Goal: Communication & Community: Answer question/provide support

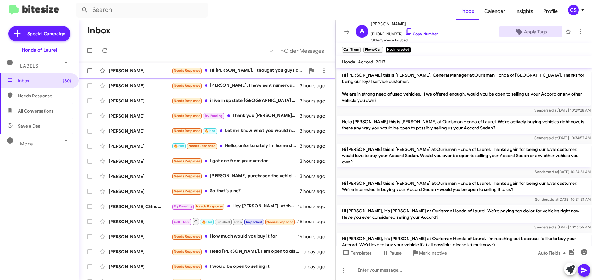
scroll to position [30, 0]
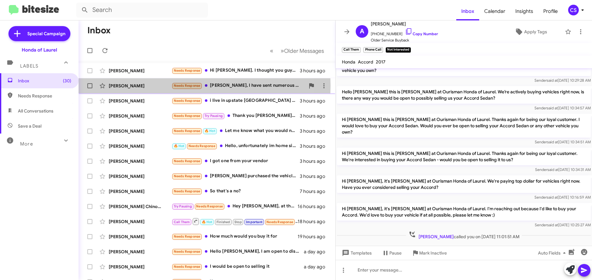
click at [123, 85] on div "[PERSON_NAME]" at bounding box center [140, 86] width 63 height 6
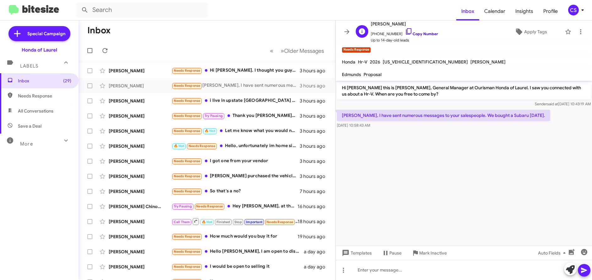
click at [425, 34] on link "Copy Number" at bounding box center [421, 33] width 33 height 5
click at [533, 33] on span "Apply Tags" at bounding box center [535, 31] width 23 height 11
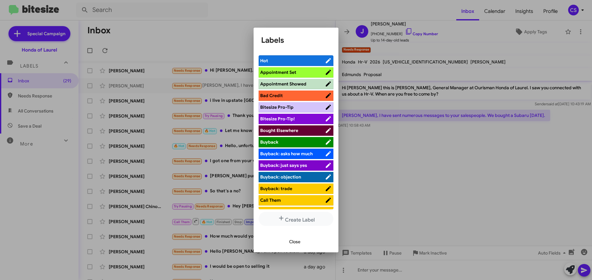
click at [287, 133] on span "Bought Elsewhere" at bounding box center [279, 131] width 38 height 6
click at [297, 242] on span "Close" at bounding box center [294, 241] width 11 height 11
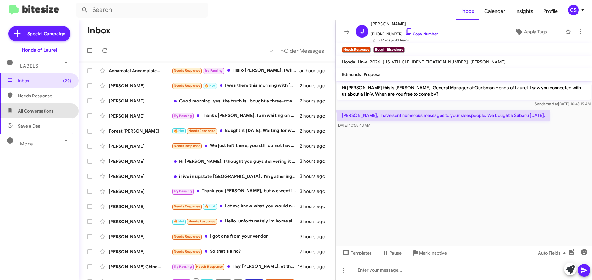
click at [42, 110] on span "All Conversations" at bounding box center [36, 111] width 36 height 6
type input "in:all-conversations"
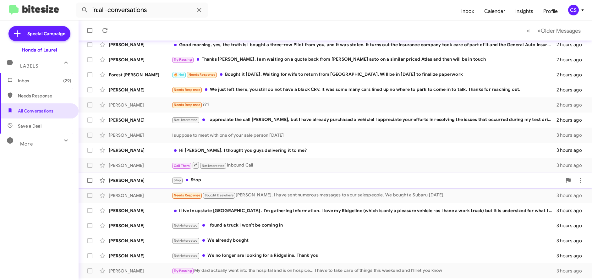
scroll to position [84, 0]
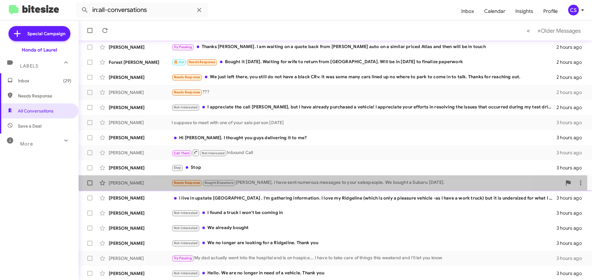
click at [122, 184] on div "[PERSON_NAME]" at bounding box center [140, 183] width 63 height 6
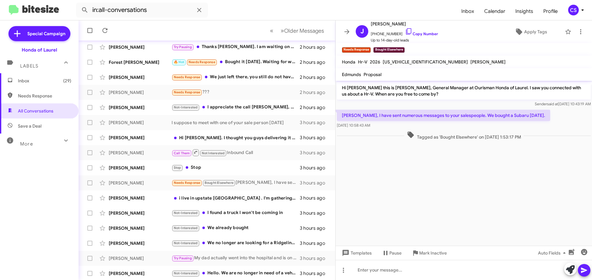
drag, startPoint x: 343, startPoint y: 87, endPoint x: 521, endPoint y: 160, distance: 191.9
click at [521, 160] on cdk-virtual-scroll-viewport "Hi [PERSON_NAME] this is [PERSON_NAME], General Manager at Ourisman Honda of La…" at bounding box center [464, 163] width 256 height 165
copy div "Hi [PERSON_NAME] this is [PERSON_NAME], General Manager at Ourisman Honda of La…"
click at [27, 81] on span "Inbox (29)" at bounding box center [44, 81] width 53 height 6
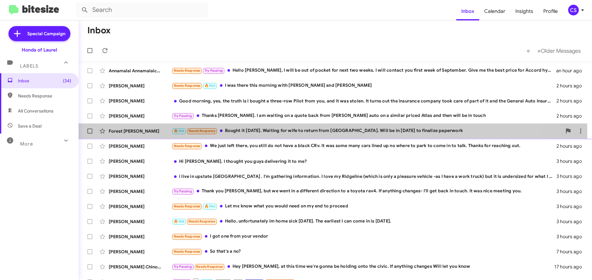
click at [126, 132] on div "Forest [PERSON_NAME]" at bounding box center [140, 131] width 63 height 6
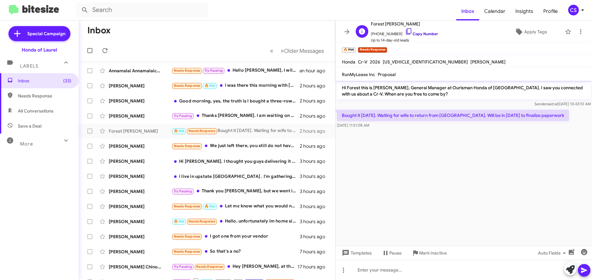
click at [425, 34] on link "Copy Number" at bounding box center [421, 33] width 33 height 5
click at [533, 31] on span "Apply Tags" at bounding box center [535, 31] width 23 height 11
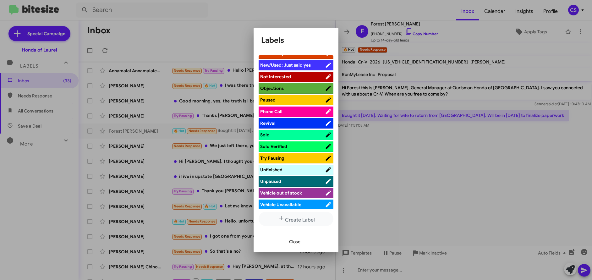
scroll to position [276, 0]
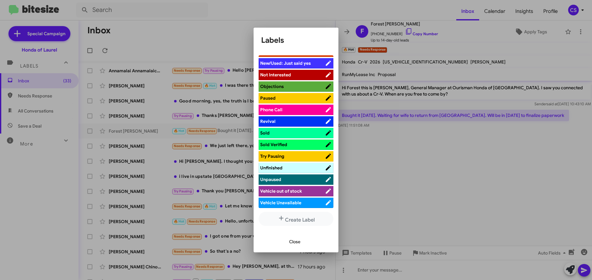
click at [490, 166] on div at bounding box center [296, 140] width 592 height 280
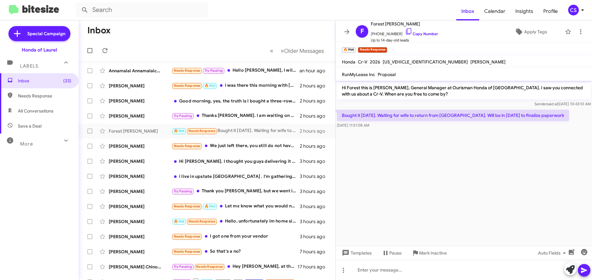
drag, startPoint x: 342, startPoint y: 88, endPoint x: 419, endPoint y: 167, distance: 110.2
click at [419, 165] on cdk-virtual-scroll-viewport "Hi Forest this is [PERSON_NAME], General Manager at Ourisman Honda of [GEOGRAPH…" at bounding box center [464, 163] width 256 height 165
copy div "Hi Forest this is [PERSON_NAME], General Manager at Ourisman Honda of [GEOGRAPH…"
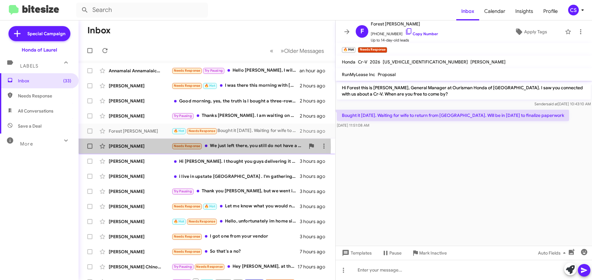
click at [128, 147] on div "[PERSON_NAME]" at bounding box center [140, 146] width 63 height 6
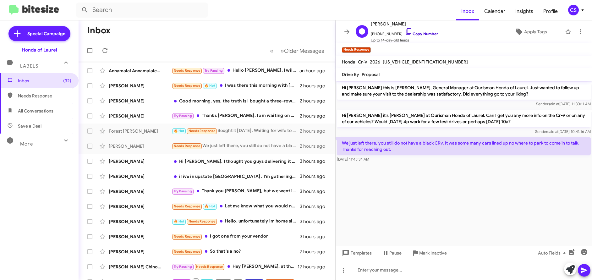
click at [427, 36] on link "Copy Number" at bounding box center [421, 33] width 33 height 5
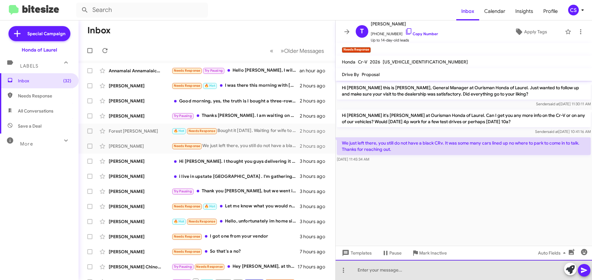
click at [370, 269] on div at bounding box center [464, 270] width 256 height 20
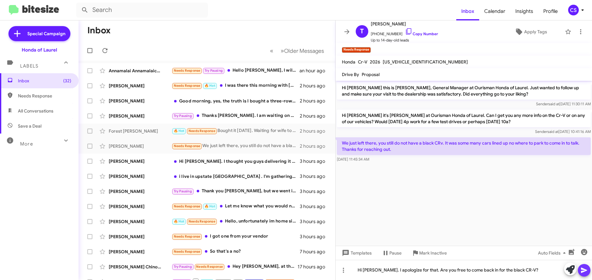
click at [585, 272] on icon at bounding box center [584, 270] width 8 height 8
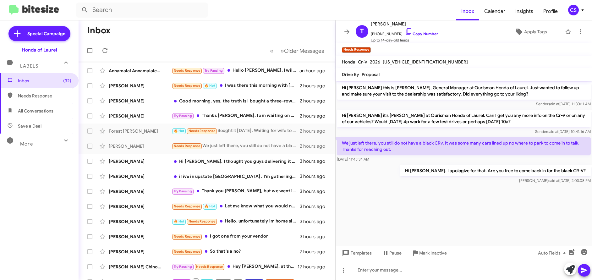
drag, startPoint x: 342, startPoint y: 117, endPoint x: 560, endPoint y: 207, distance: 235.7
click at [567, 211] on cdk-virtual-scroll-viewport "Hi [PERSON_NAME] this is [PERSON_NAME], General Manager at Ourisman Honda of La…" at bounding box center [464, 163] width 256 height 165
copy div "Hi [PERSON_NAME] it's [PERSON_NAME] at Ourisman Honda of Laurel. Can I get you …"
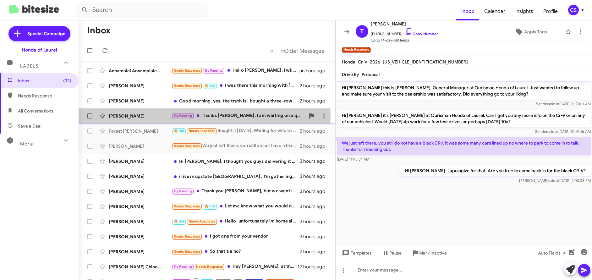
click at [131, 115] on div "[PERSON_NAME]" at bounding box center [140, 116] width 63 height 6
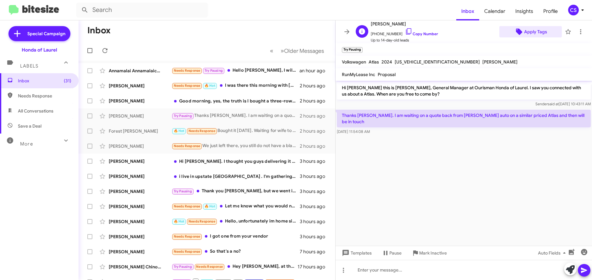
click at [535, 33] on span "Apply Tags" at bounding box center [535, 31] width 23 height 11
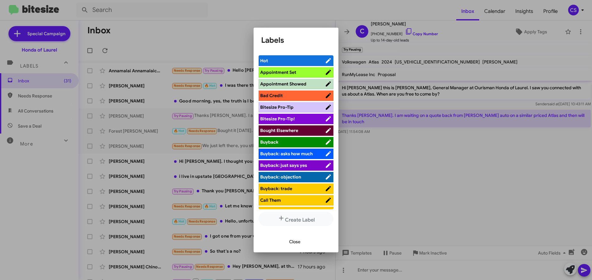
click at [475, 156] on div at bounding box center [296, 140] width 592 height 280
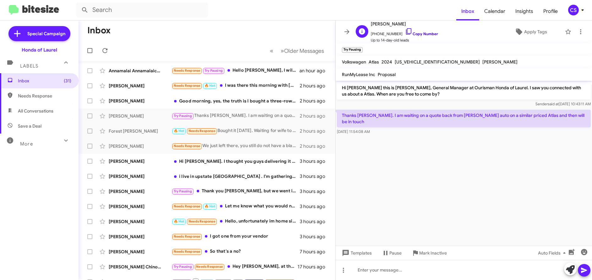
click at [419, 34] on link "Copy Number" at bounding box center [421, 33] width 33 height 5
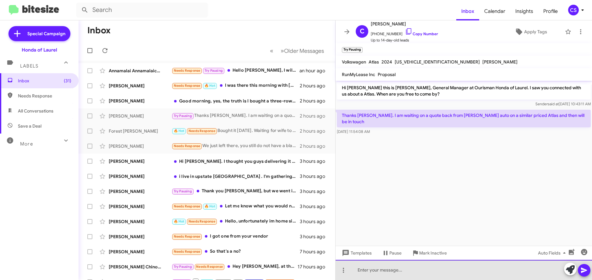
click at [364, 270] on div at bounding box center [464, 270] width 256 height 20
click at [463, 270] on div "Thanks for letting us know. We can meet or beat you written offer from [PERSON_…" at bounding box center [464, 270] width 256 height 20
click at [532, 272] on div "Thanks for letting us know. We can meet or beat your written offer from [PERSON…" at bounding box center [464, 270] width 256 height 20
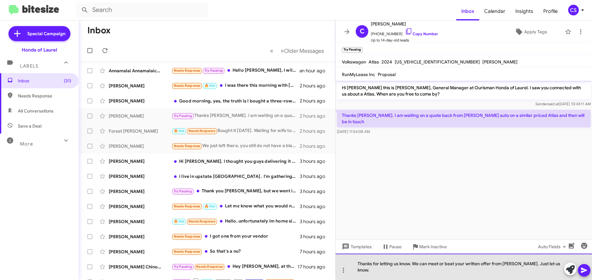
drag, startPoint x: 527, startPoint y: 271, endPoint x: 560, endPoint y: 272, distance: 33.0
click at [560, 272] on div "Thanks for letting us know. We can meet or beat your written offer from [PERSON…" at bounding box center [464, 267] width 256 height 26
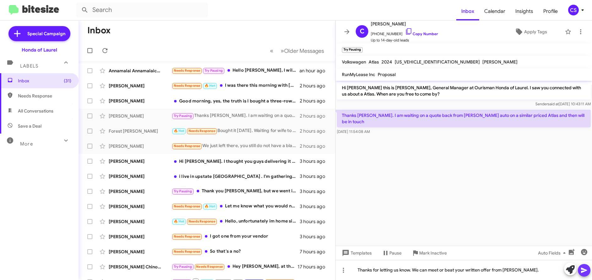
click at [584, 271] on icon at bounding box center [584, 270] width 6 height 5
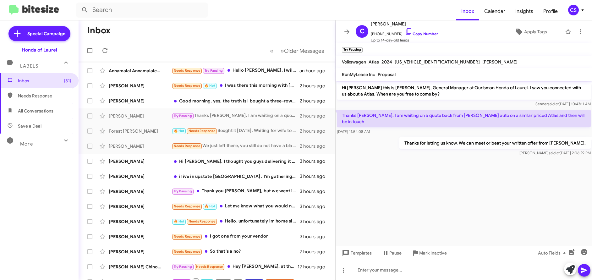
drag, startPoint x: 342, startPoint y: 88, endPoint x: 530, endPoint y: 188, distance: 212.2
click at [530, 188] on cdk-virtual-scroll-viewport "Hi [PERSON_NAME] this is [PERSON_NAME], General Manager at Ourisman Honda of La…" at bounding box center [464, 163] width 256 height 165
copy div "Hi [PERSON_NAME] this is [PERSON_NAME], General Manager at Ourisman Honda of La…"
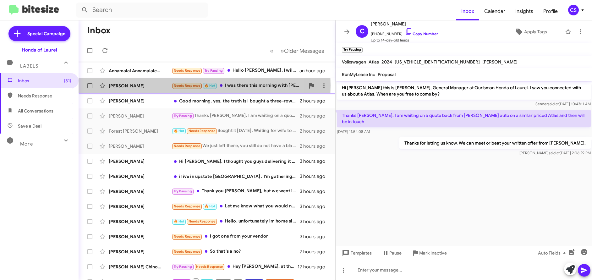
click at [118, 85] on div "[PERSON_NAME]" at bounding box center [140, 86] width 63 height 6
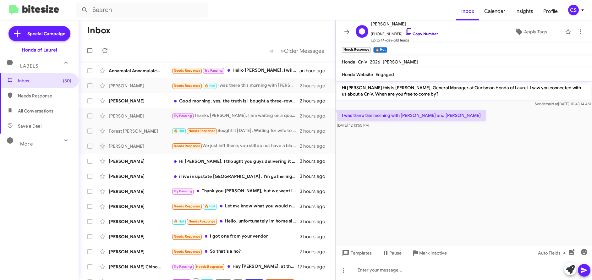
click at [424, 35] on link "Copy Number" at bounding box center [421, 33] width 33 height 5
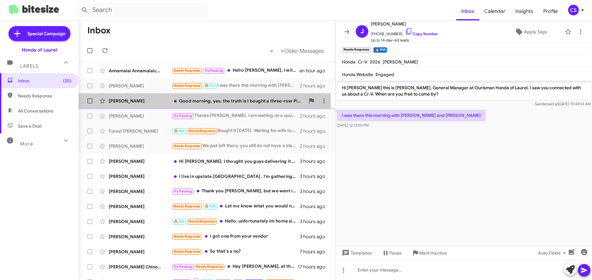
click at [117, 101] on div "[PERSON_NAME]" at bounding box center [140, 101] width 63 height 6
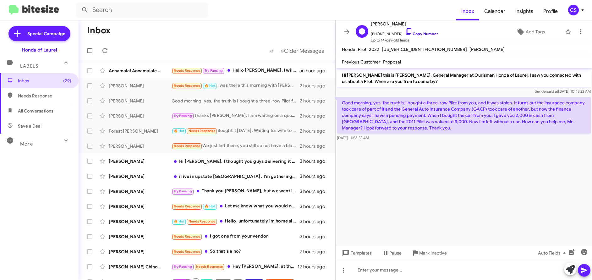
click at [422, 35] on link "Copy Number" at bounding box center [421, 33] width 33 height 5
drag, startPoint x: 343, startPoint y: 75, endPoint x: 443, endPoint y: 166, distance: 135.4
click at [443, 166] on cdk-virtual-scroll-viewport "Hi [PERSON_NAME] this is [PERSON_NAME], General Manager at Ourisman Honda of La…" at bounding box center [464, 157] width 256 height 178
copy div "Hi [PERSON_NAME] this is [PERSON_NAME], General Manager at Ourisman Honda of La…"
click at [450, 168] on cdk-virtual-scroll-viewport "Hi [PERSON_NAME] this is [PERSON_NAME], General Manager at Ourisman Honda of La…" at bounding box center [464, 157] width 256 height 178
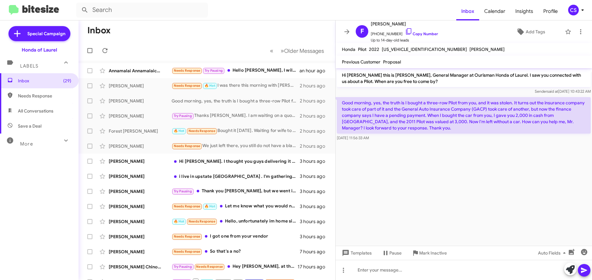
drag, startPoint x: 342, startPoint y: 75, endPoint x: 429, endPoint y: 183, distance: 138.9
click at [429, 183] on cdk-virtual-scroll-viewport "Hi [PERSON_NAME] this is [PERSON_NAME], General Manager at Ourisman Honda of La…" at bounding box center [464, 157] width 256 height 178
copy div "Hi [PERSON_NAME] this is [PERSON_NAME], General Manager at Ourisman Honda of La…"
click at [459, 179] on cdk-virtual-scroll-viewport "Hi [PERSON_NAME] this is [PERSON_NAME], General Manager at Ourisman Honda of La…" at bounding box center [464, 157] width 256 height 178
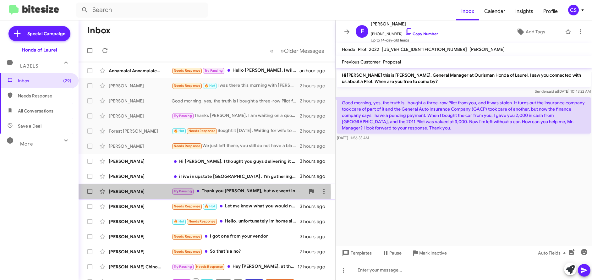
click at [128, 193] on div "[PERSON_NAME]" at bounding box center [140, 191] width 63 height 6
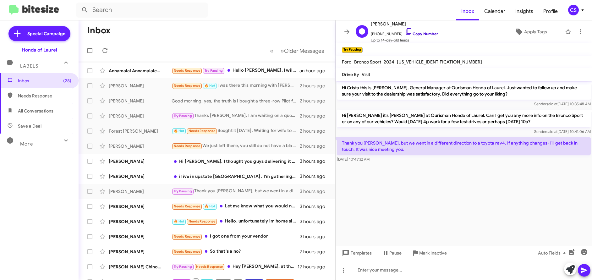
click at [424, 33] on link "Copy Number" at bounding box center [421, 33] width 33 height 5
drag, startPoint x: 388, startPoint y: 143, endPoint x: 485, endPoint y: 146, distance: 96.8
click at [485, 146] on p "Thank you [PERSON_NAME], but we went in a different direction to a toyota rav4.…" at bounding box center [464, 146] width 254 height 18
copy p "we went in a different direction to a toyota rav4."
click at [419, 214] on cdk-virtual-scroll-viewport "Hi Crista this is [PERSON_NAME], General Manager at Ourisman Honda of Laurel. J…" at bounding box center [464, 163] width 256 height 165
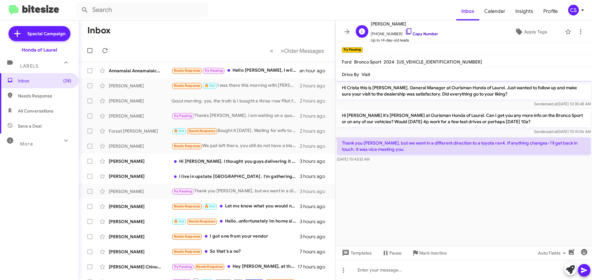
click at [418, 34] on link "Copy Number" at bounding box center [421, 33] width 33 height 5
click at [342, 87] on p "Hi Crista this is [PERSON_NAME], General Manager at Ourisman Honda of Laurel. J…" at bounding box center [464, 91] width 254 height 18
drag, startPoint x: 342, startPoint y: 88, endPoint x: 448, endPoint y: 190, distance: 146.2
click at [448, 190] on cdk-virtual-scroll-viewport "Hi Crista this is [PERSON_NAME], General Manager at Ourisman Honda of Laurel. J…" at bounding box center [464, 163] width 256 height 165
click at [537, 30] on span "Apply Tags" at bounding box center [535, 31] width 23 height 11
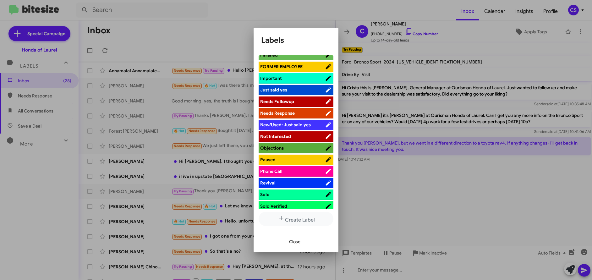
scroll to position [219, 0]
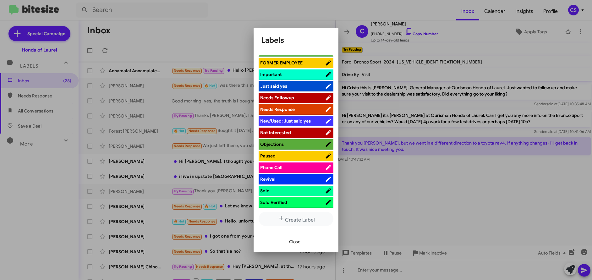
click at [273, 134] on span "Not Interested" at bounding box center [275, 133] width 31 height 6
click at [293, 240] on span "Close" at bounding box center [294, 241] width 11 height 11
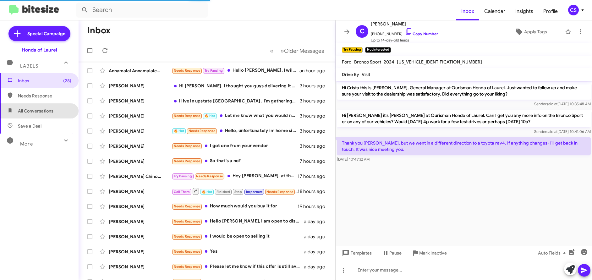
click at [41, 112] on span "All Conversations" at bounding box center [36, 111] width 36 height 6
type input "in:all-conversations"
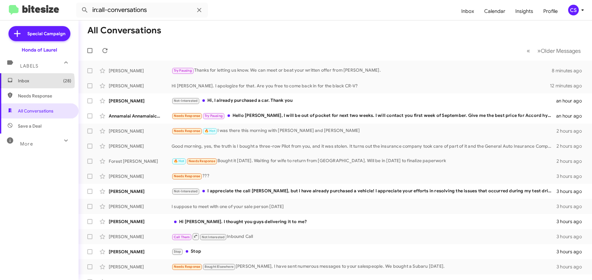
click at [26, 82] on span "Inbox (28)" at bounding box center [44, 81] width 53 height 6
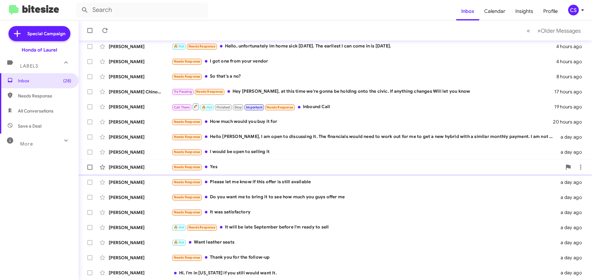
scroll to position [85, 0]
click at [37, 113] on span "All Conversations" at bounding box center [36, 111] width 36 height 6
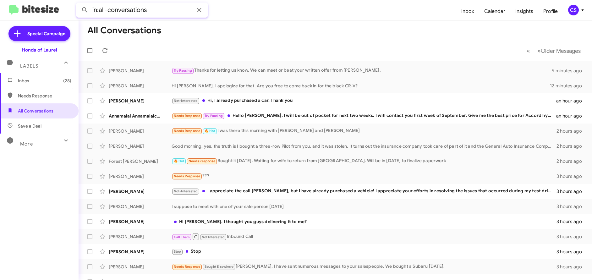
click at [130, 11] on input "in:all-conversations" at bounding box center [142, 10] width 132 height 15
click at [172, 12] on input "in:all-conversations" at bounding box center [142, 10] width 132 height 15
paste input "[PERSON_NAME]"
type input "in:all-conversations [PERSON_NAME]"
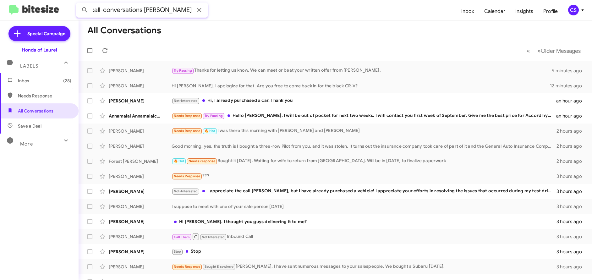
click at [79, 4] on button at bounding box center [85, 10] width 13 height 13
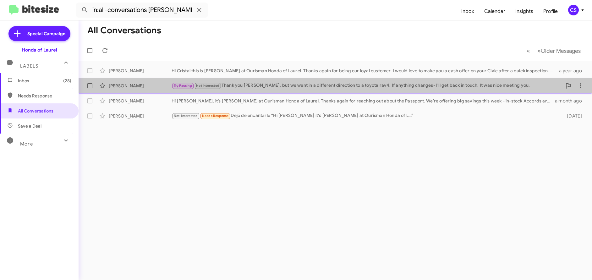
click at [140, 86] on div "[PERSON_NAME]" at bounding box center [140, 86] width 63 height 6
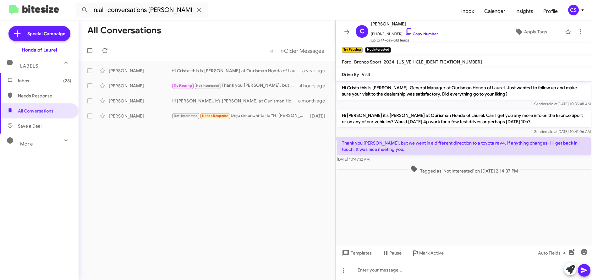
drag, startPoint x: 343, startPoint y: 87, endPoint x: 505, endPoint y: 171, distance: 182.5
click at [518, 183] on cdk-virtual-scroll-viewport "Hi Crista this is [PERSON_NAME], General Manager at Ourisman Honda of Laurel. J…" at bounding box center [464, 163] width 256 height 165
copy div "Hi Crista this is [PERSON_NAME], General Manager at Ourisman Honda of Laurel. J…"
click at [200, 12] on icon at bounding box center [199, 10] width 8 height 8
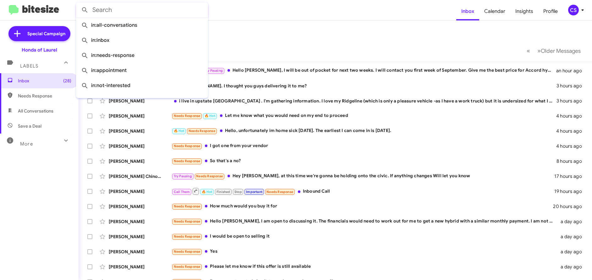
click at [289, 39] on mat-toolbar-row "Inbox" at bounding box center [335, 30] width 513 height 20
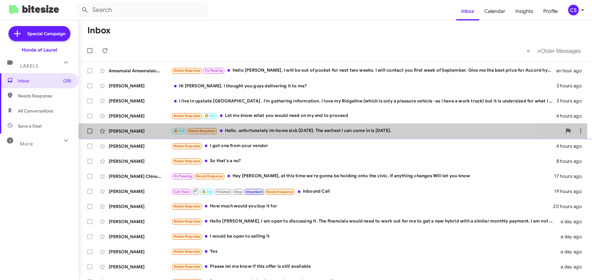
click at [123, 132] on div "[PERSON_NAME]" at bounding box center [140, 131] width 63 height 6
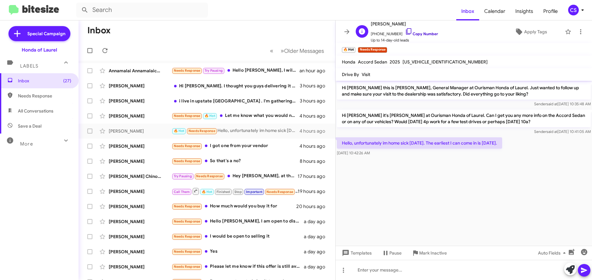
click at [422, 33] on link "Copy Number" at bounding box center [421, 33] width 33 height 5
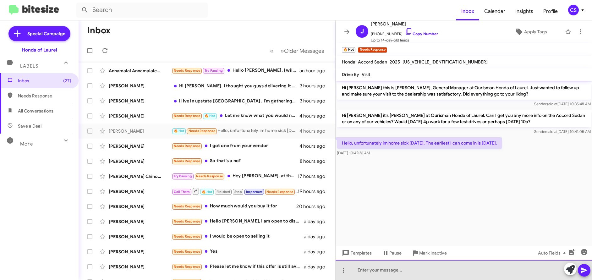
click at [369, 270] on div at bounding box center [464, 270] width 256 height 20
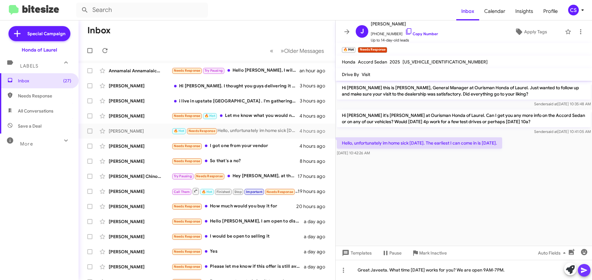
click at [585, 272] on icon at bounding box center [584, 270] width 8 height 8
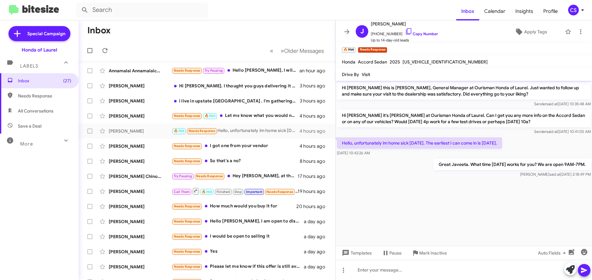
drag, startPoint x: 342, startPoint y: 87, endPoint x: 570, endPoint y: 200, distance: 253.6
click at [572, 202] on cdk-virtual-scroll-viewport "Hi [PERSON_NAME] this is [PERSON_NAME], General Manager at Ourisman Honda of La…" at bounding box center [464, 163] width 256 height 165
copy div "Hi [PERSON_NAME] this is [PERSON_NAME], General Manager at Ourisman Honda of La…"
click at [364, 9] on form at bounding box center [266, 10] width 380 height 15
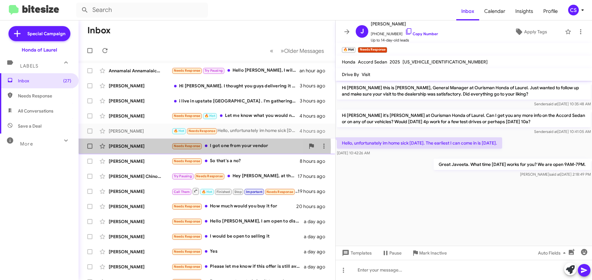
click at [117, 148] on div "[PERSON_NAME]" at bounding box center [140, 146] width 63 height 6
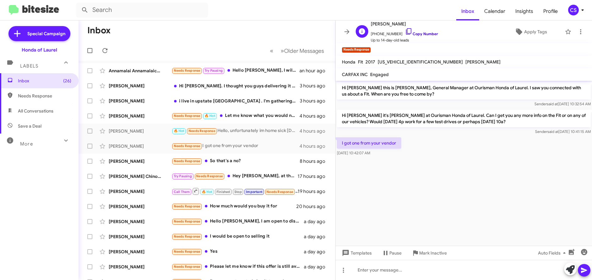
click at [418, 34] on link "Copy Number" at bounding box center [421, 33] width 33 height 5
drag, startPoint x: 342, startPoint y: 143, endPoint x: 397, endPoint y: 144, distance: 55.6
click at [397, 144] on p "I got one from your vendor" at bounding box center [369, 142] width 64 height 11
copy p "I got one from your vendor"
click at [491, 211] on cdk-virtual-scroll-viewport "Hi [PERSON_NAME] this is [PERSON_NAME], General Manager at Ourisman Honda of La…" at bounding box center [464, 163] width 256 height 165
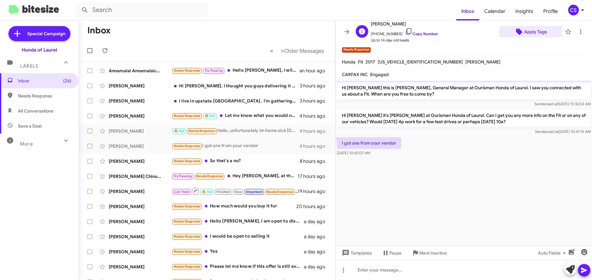
click at [533, 31] on span "Apply Tags" at bounding box center [535, 31] width 23 height 11
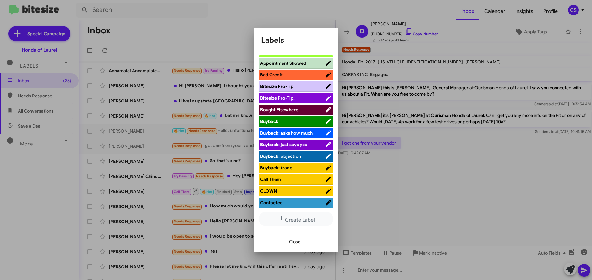
scroll to position [13, 0]
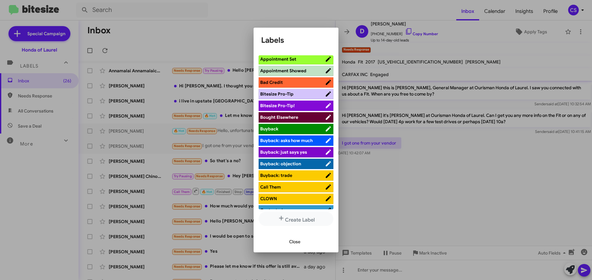
click at [285, 118] on span "Bought Elsewhere" at bounding box center [279, 117] width 38 height 6
drag, startPoint x: 296, startPoint y: 243, endPoint x: 300, endPoint y: 240, distance: 5.6
click at [297, 243] on span "Close" at bounding box center [294, 241] width 11 height 11
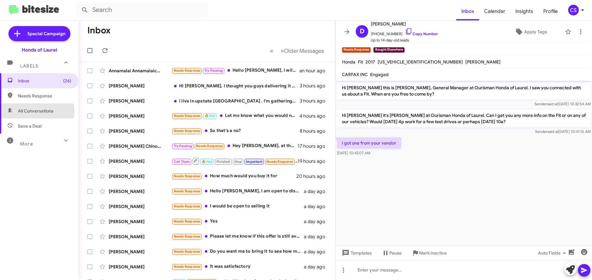
click at [32, 111] on span "All Conversations" at bounding box center [36, 111] width 36 height 6
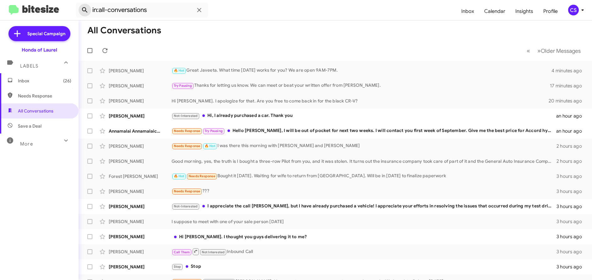
click at [86, 10] on icon at bounding box center [84, 9] width 5 height 5
click at [116, 11] on input "in:all-conversations" at bounding box center [142, 10] width 132 height 15
click at [150, 13] on input "in:all-conversations" at bounding box center [142, 10] width 132 height 15
paste input "[PERSON_NAME]"
type input "in:all-conversations [PERSON_NAME]"
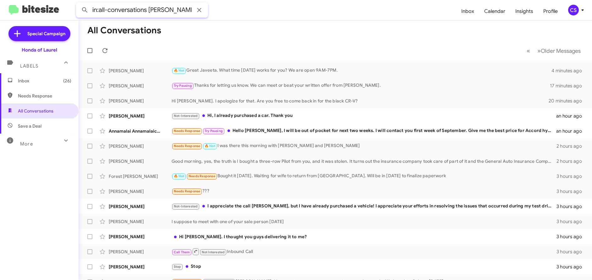
click at [79, 4] on button at bounding box center [85, 10] width 13 height 13
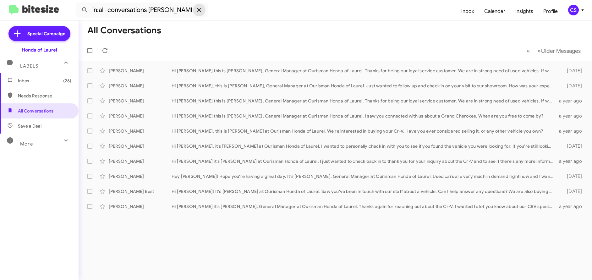
click at [199, 11] on icon at bounding box center [199, 10] width 8 height 8
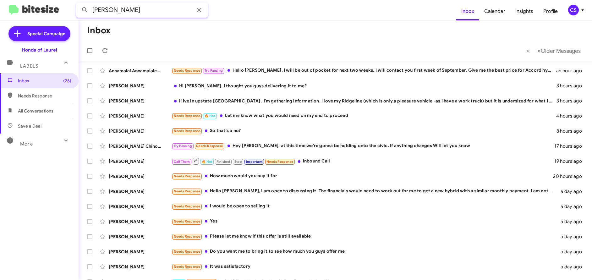
click at [79, 4] on button at bounding box center [85, 10] width 13 height 13
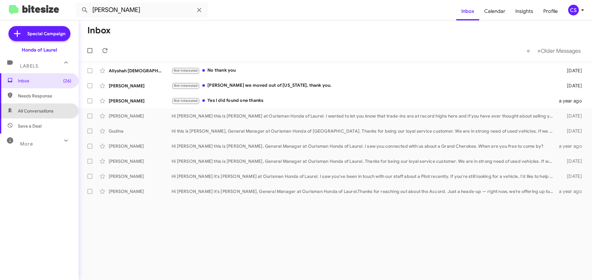
click at [41, 112] on span "All Conversations" at bounding box center [36, 111] width 36 height 6
type input "in:all-conversations"
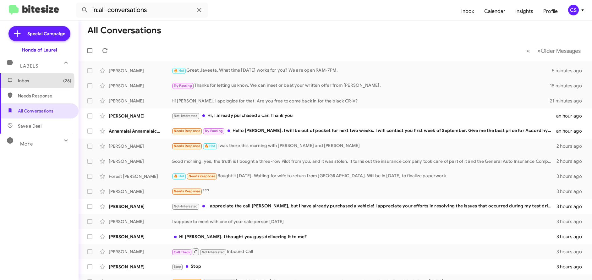
click at [26, 80] on span "Inbox (26)" at bounding box center [44, 81] width 53 height 6
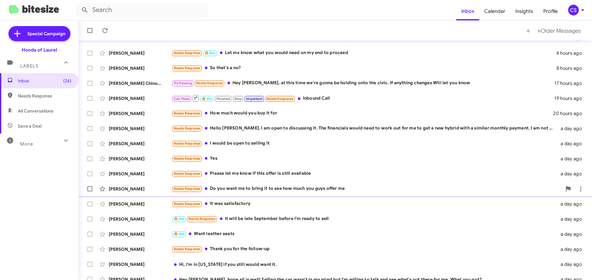
scroll to position [85, 0]
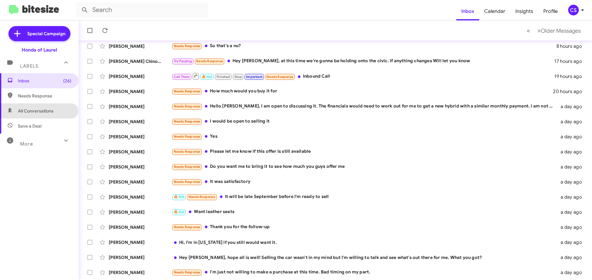
click at [38, 112] on span "All Conversations" at bounding box center [36, 111] width 36 height 6
type input "in:all-conversations"
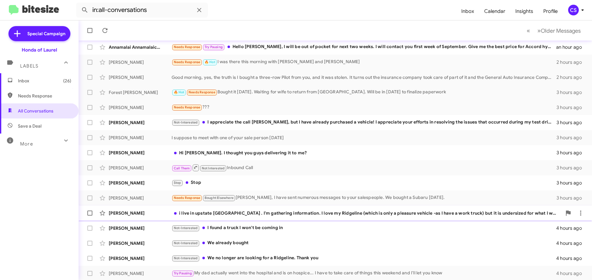
scroll to position [85, 0]
click at [22, 81] on span "Inbox (26)" at bounding box center [44, 81] width 53 height 6
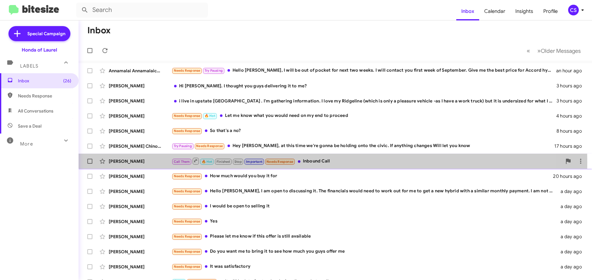
click at [133, 162] on div "[PERSON_NAME]" at bounding box center [140, 161] width 63 height 6
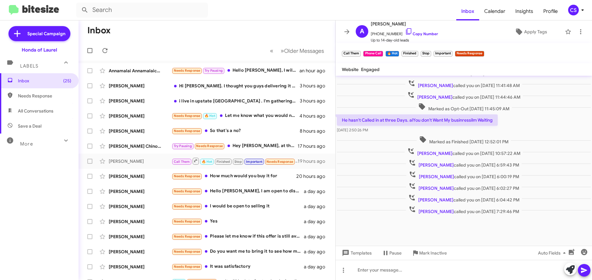
scroll to position [134, 0]
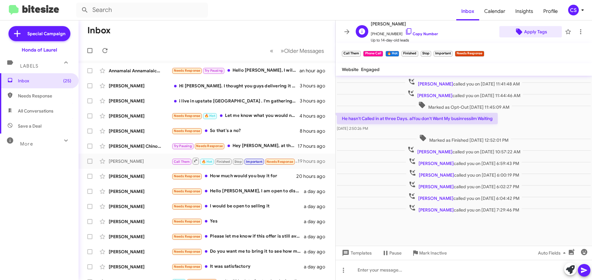
click at [530, 33] on span "Apply Tags" at bounding box center [535, 31] width 23 height 11
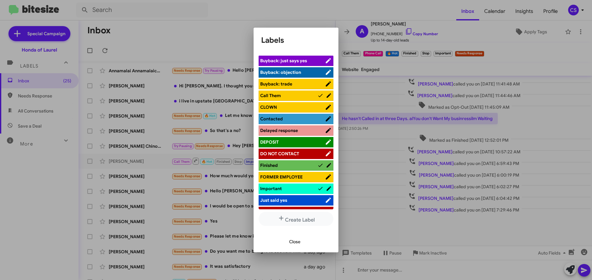
scroll to position [126, 0]
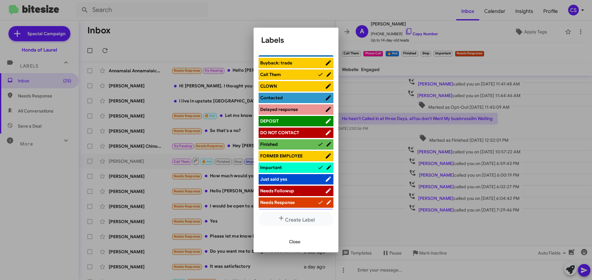
click at [317, 165] on icon at bounding box center [320, 168] width 6 height 8
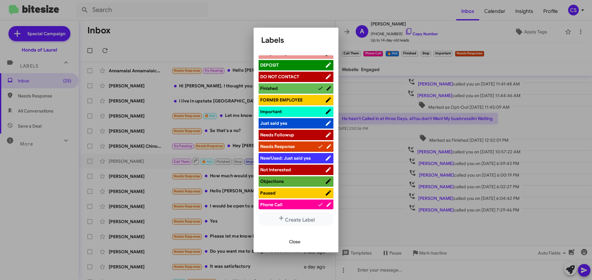
scroll to position [189, 0]
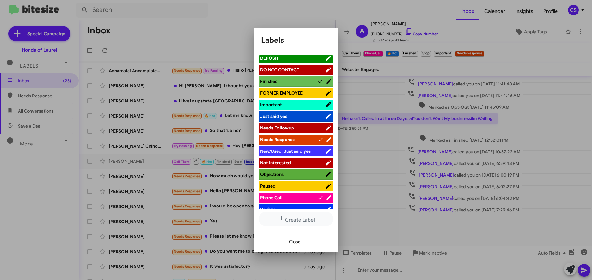
click at [317, 141] on icon at bounding box center [320, 140] width 6 height 8
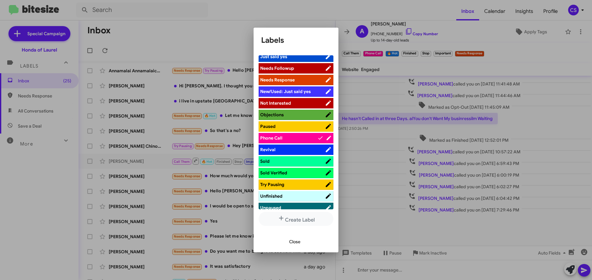
scroll to position [251, 0]
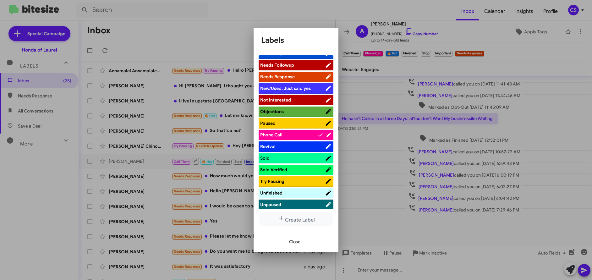
click at [317, 135] on icon at bounding box center [320, 135] width 6 height 8
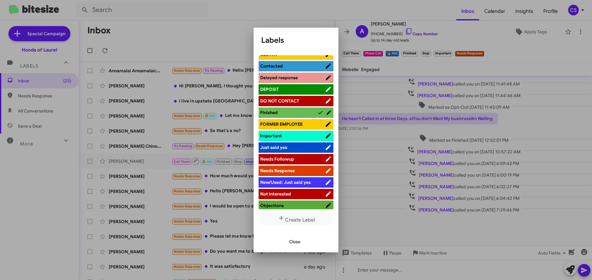
scroll to position [151, 0]
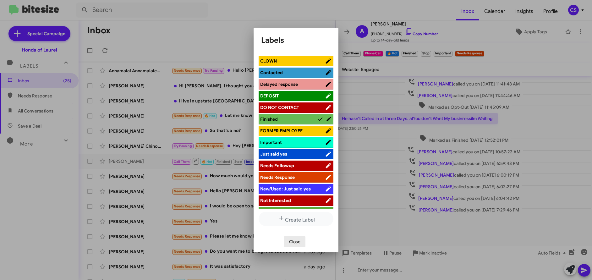
click at [296, 241] on span "Close" at bounding box center [294, 241] width 11 height 11
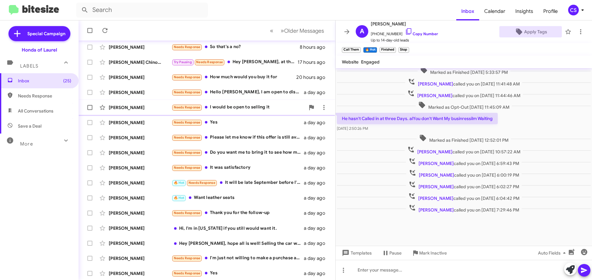
scroll to position [85, 0]
click at [134, 105] on div "[PERSON_NAME]" at bounding box center [140, 106] width 63 height 6
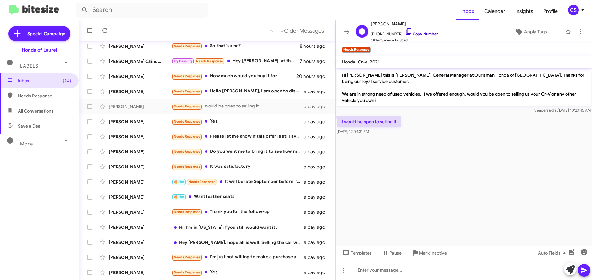
click at [420, 33] on link "Copy Number" at bounding box center [421, 33] width 33 height 5
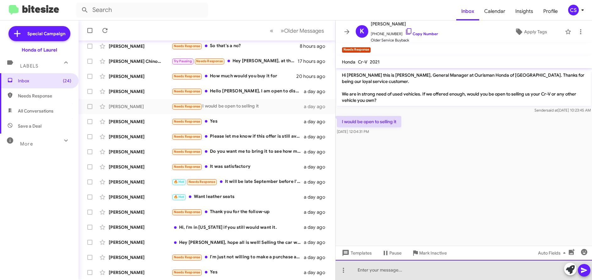
click at [360, 272] on div at bounding box center [464, 270] width 256 height 20
click at [435, 271] on div "That sounds great [PERSON_NAME]." at bounding box center [464, 270] width 256 height 20
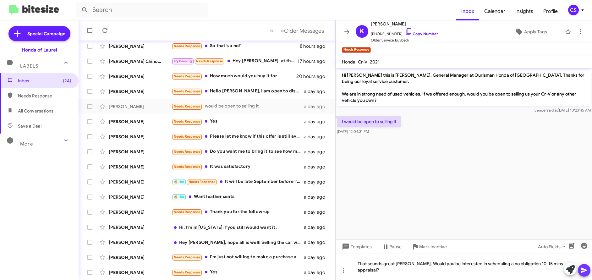
click at [585, 271] on icon at bounding box center [584, 270] width 8 height 8
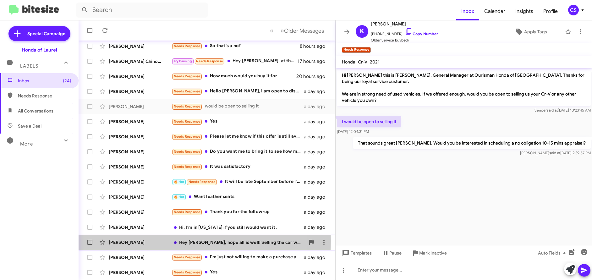
click at [119, 241] on div "[PERSON_NAME]" at bounding box center [140, 242] width 63 height 6
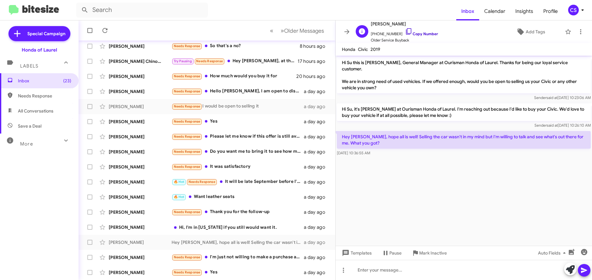
click at [423, 33] on link "Copy Number" at bounding box center [421, 33] width 33 height 5
drag, startPoint x: 475, startPoint y: 158, endPoint x: 450, endPoint y: 160, distance: 25.2
click at [450, 160] on cdk-virtual-scroll-viewport "Hi Su this is [PERSON_NAME], General Manager at Ourisman Honda of Laurel. Thank…" at bounding box center [464, 151] width 256 height 190
drag, startPoint x: 471, startPoint y: 43, endPoint x: 449, endPoint y: 171, distance: 130.1
click at [449, 172] on cdk-virtual-scroll-viewport "Hi Su this is [PERSON_NAME], General Manager at Ourisman Honda of Laurel. Thank…" at bounding box center [464, 151] width 256 height 190
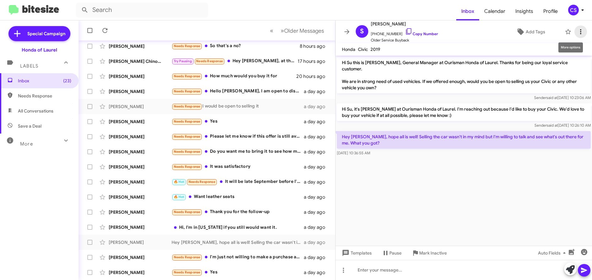
click at [577, 31] on icon at bounding box center [581, 32] width 8 height 8
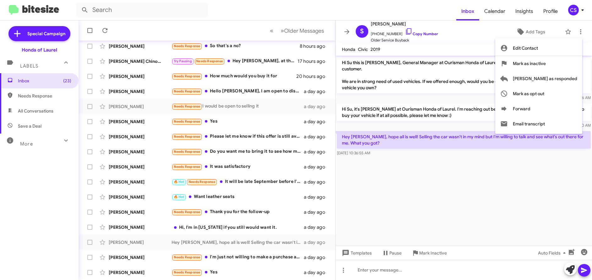
drag, startPoint x: 465, startPoint y: 45, endPoint x: 424, endPoint y: 183, distance: 143.9
click at [424, 183] on div at bounding box center [296, 140] width 592 height 280
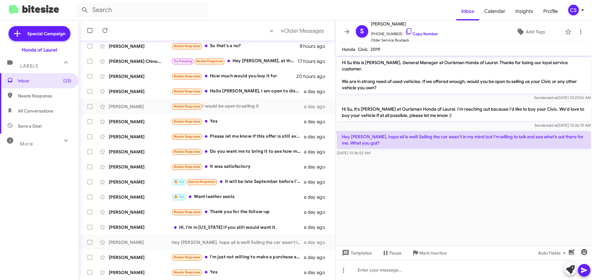
scroll to position [0, 0]
drag, startPoint x: 350, startPoint y: 23, endPoint x: 452, endPoint y: 179, distance: 186.8
click at [452, 181] on div "S [PERSON_NAME] [PHONE_NUMBER] Copy Number Older Service Buyback Add Tags Honda…" at bounding box center [464, 150] width 256 height 260
click at [470, 228] on cdk-virtual-scroll-viewport "Hi Su this is [PERSON_NAME], General Manager at Ourisman Honda of Laurel. Thank…" at bounding box center [464, 151] width 256 height 190
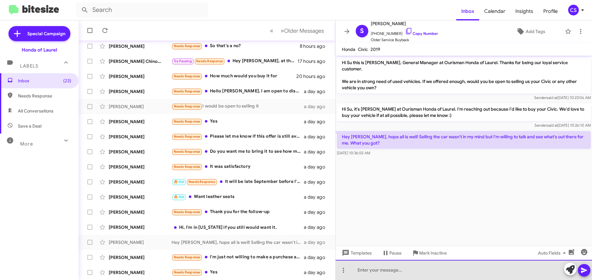
click at [359, 270] on div at bounding box center [464, 270] width 256 height 20
click at [470, 270] on div "Hello Ms. Su. What day and time works for you to come to see the great deals we…" at bounding box center [464, 270] width 256 height 20
click at [539, 269] on div "Hello Ms. Su. What day and time works for you to come in to see the great deals…" at bounding box center [464, 270] width 256 height 20
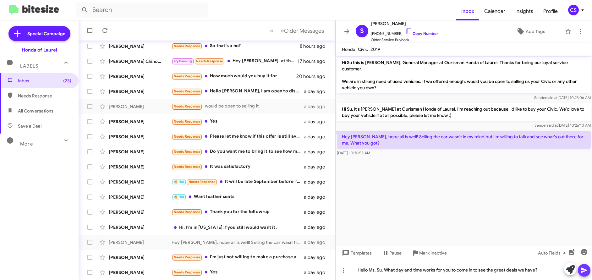
click at [585, 270] on icon at bounding box center [584, 270] width 6 height 5
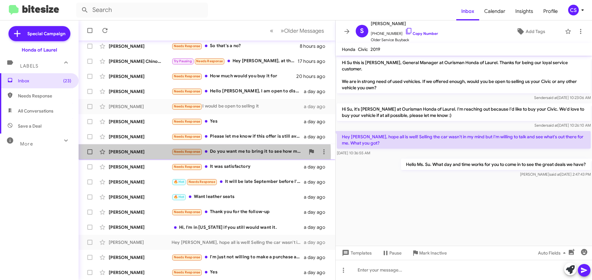
click at [135, 155] on div "[PERSON_NAME] Needs Response Do you want me to bring it to see how much you guy…" at bounding box center [207, 151] width 247 height 13
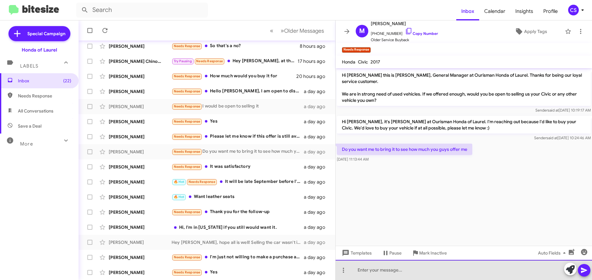
click at [361, 271] on div at bounding box center [464, 270] width 256 height 20
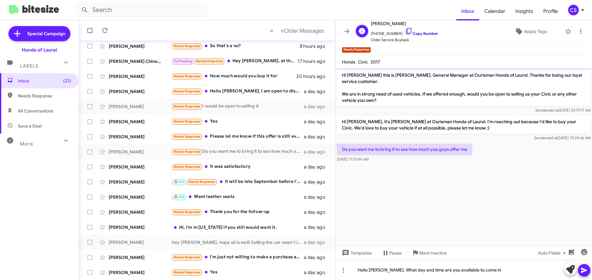
click at [423, 33] on link "Copy Number" at bounding box center [421, 33] width 33 height 5
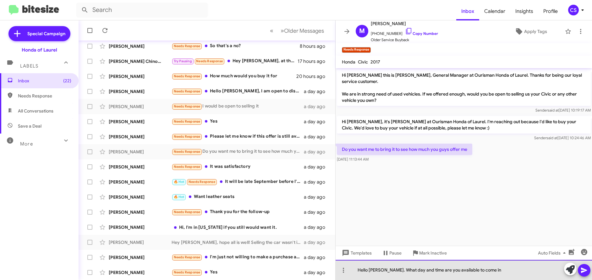
click at [491, 272] on div "Hello [PERSON_NAME]. What day and time are you available to come in" at bounding box center [464, 270] width 256 height 20
click at [500, 269] on div "Hello [PERSON_NAME]. What day and time are you available to come in for a" at bounding box center [464, 270] width 256 height 20
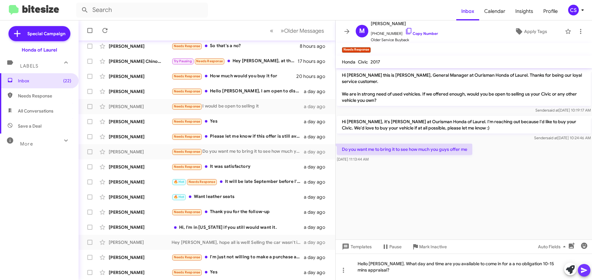
click at [586, 272] on icon at bounding box center [584, 270] width 8 height 8
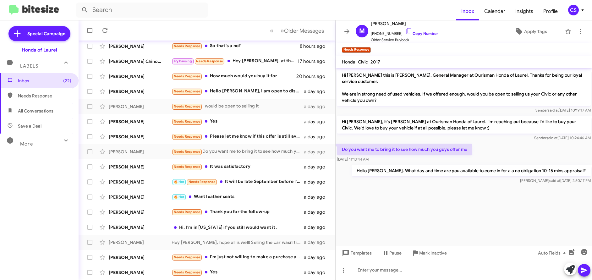
scroll to position [0, 0]
drag, startPoint x: 353, startPoint y: 22, endPoint x: 505, endPoint y: 211, distance: 242.2
click at [507, 212] on div "M [PERSON_NAME] [PHONE_NUMBER] Copy Number Older Service Buyback Apply Tags Nee…" at bounding box center [464, 150] width 256 height 260
click at [427, 204] on cdk-virtual-scroll-viewport "Hi [PERSON_NAME] this is [PERSON_NAME], General Manager at Ourisman Honda of La…" at bounding box center [464, 157] width 256 height 178
click at [360, 6] on form at bounding box center [266, 10] width 380 height 15
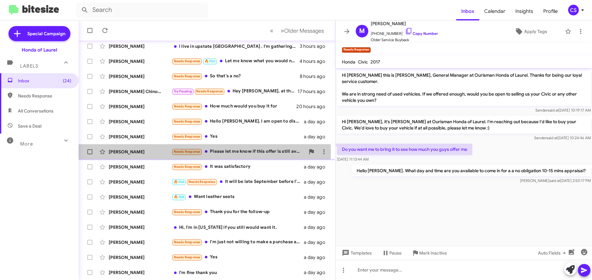
click at [126, 153] on div "[PERSON_NAME]" at bounding box center [140, 152] width 63 height 6
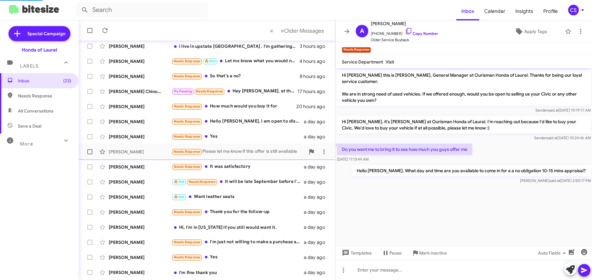
scroll to position [558, 0]
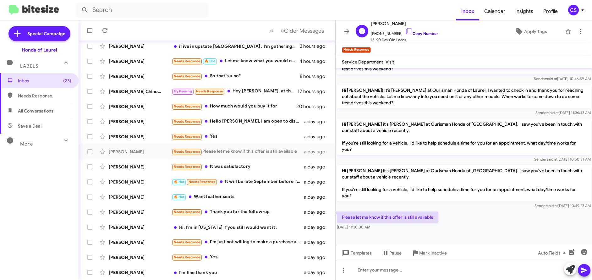
click at [419, 32] on link "Copy Number" at bounding box center [421, 33] width 33 height 5
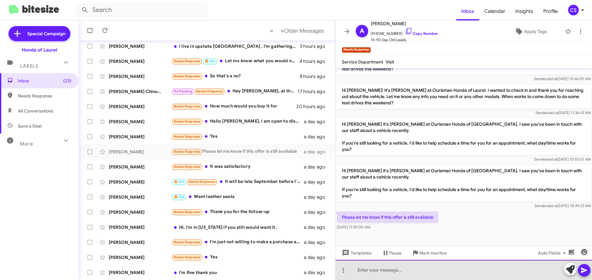
click at [360, 273] on div at bounding box center [464, 270] width 256 height 20
click at [448, 270] on div "Hello [PERSON_NAME]. Yes the offer is still available." at bounding box center [464, 270] width 256 height 20
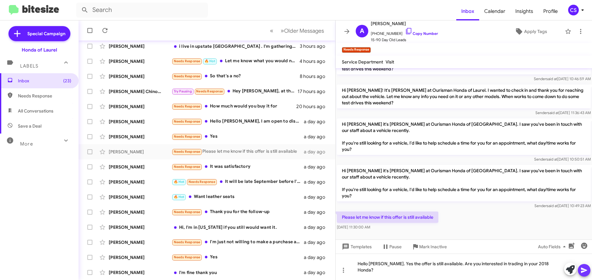
click at [584, 271] on icon at bounding box center [584, 270] width 8 height 8
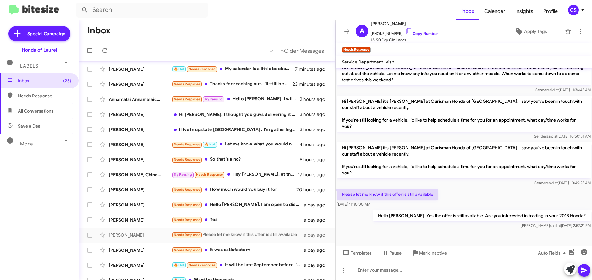
scroll to position [0, 0]
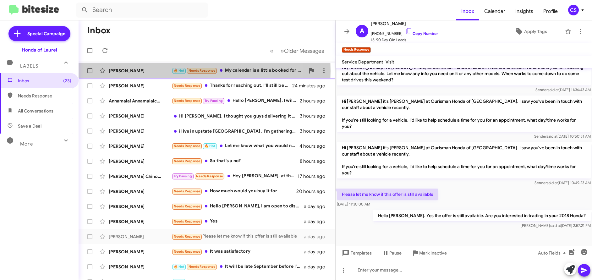
click at [117, 71] on div "[PERSON_NAME]" at bounding box center [140, 71] width 63 height 6
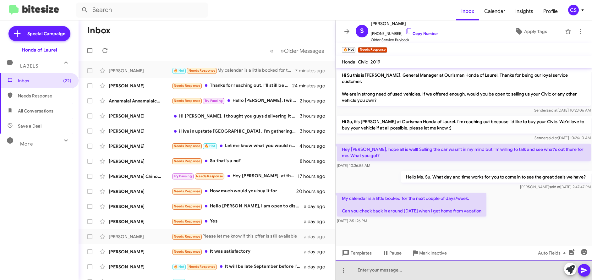
click at [360, 272] on div at bounding box center [464, 270] width 256 height 20
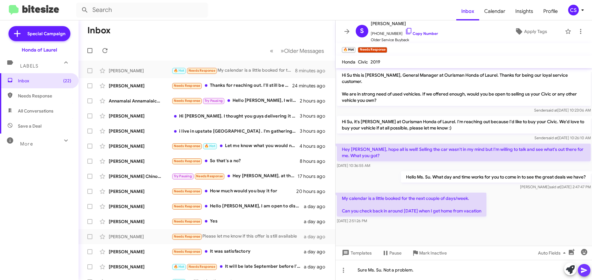
click at [586, 271] on icon at bounding box center [584, 270] width 8 height 8
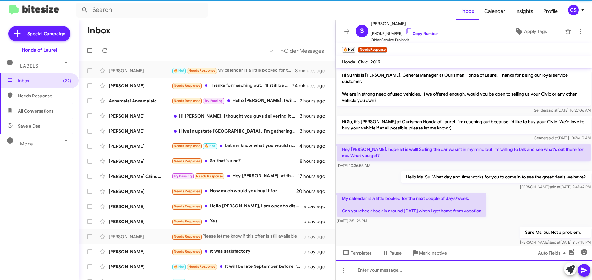
scroll to position [4, 0]
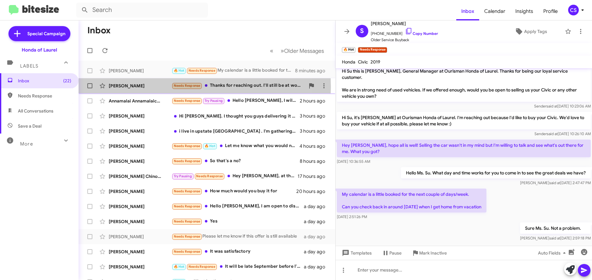
click at [122, 87] on div "[PERSON_NAME]" at bounding box center [140, 86] width 63 height 6
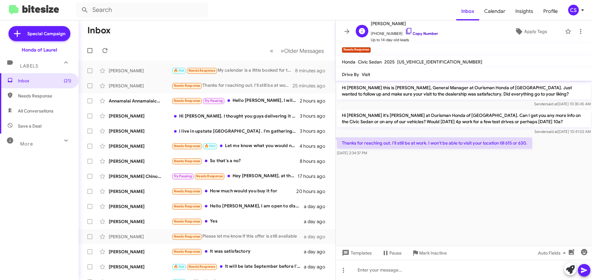
click at [421, 34] on link "Copy Number" at bounding box center [421, 33] width 33 height 5
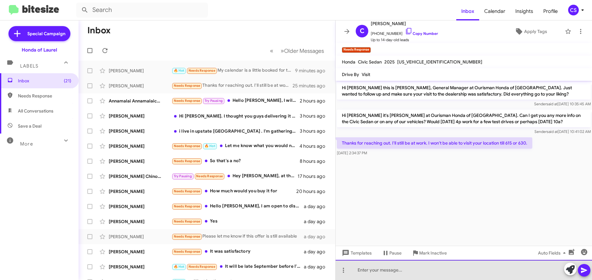
click at [365, 270] on div at bounding box center [464, 270] width 256 height 20
click at [509, 271] on div "Hello [PERSON_NAME]. Are you available to come in [DATE] or [DATE] at 6:30 PM?" at bounding box center [464, 270] width 256 height 20
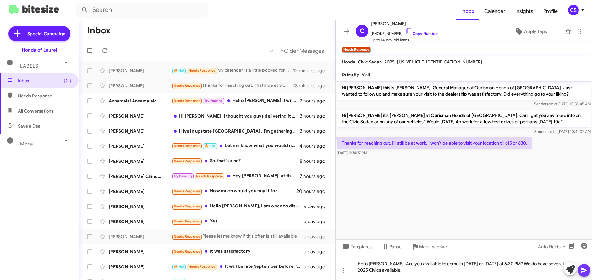
click at [585, 274] on icon at bounding box center [584, 270] width 8 height 8
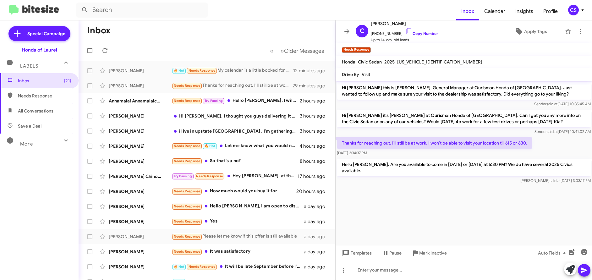
drag, startPoint x: 342, startPoint y: 88, endPoint x: 442, endPoint y: 226, distance: 170.5
click at [442, 226] on cdk-virtual-scroll-viewport "Hi [PERSON_NAME] this is [PERSON_NAME], General Manager at Ourisman Honda of [G…" at bounding box center [464, 163] width 256 height 165
drag, startPoint x: 408, startPoint y: 118, endPoint x: 316, endPoint y: 11, distance: 141.5
click at [316, 11] on form at bounding box center [266, 10] width 380 height 15
click at [39, 112] on span "All Conversations" at bounding box center [36, 111] width 36 height 6
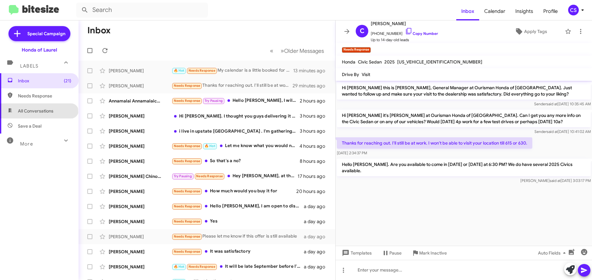
type input "in:all-conversations"
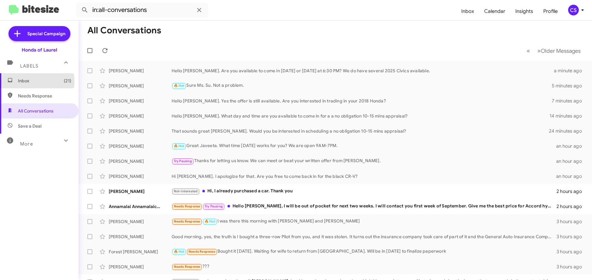
click at [26, 81] on span "Inbox (21)" at bounding box center [44, 81] width 53 height 6
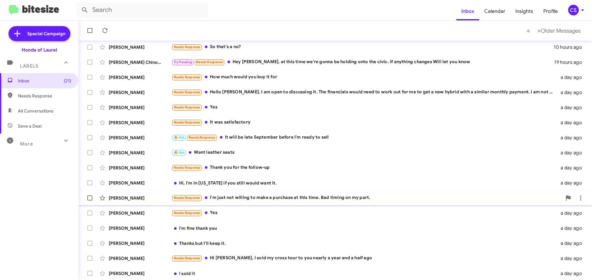
scroll to position [85, 0]
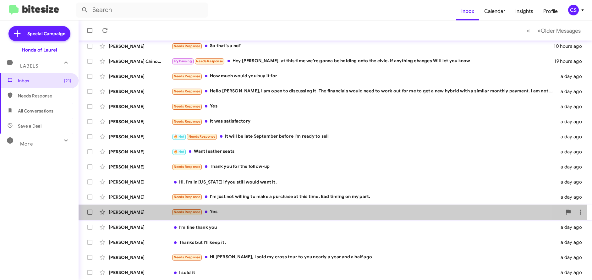
click at [131, 213] on div "[PERSON_NAME]" at bounding box center [140, 212] width 63 height 6
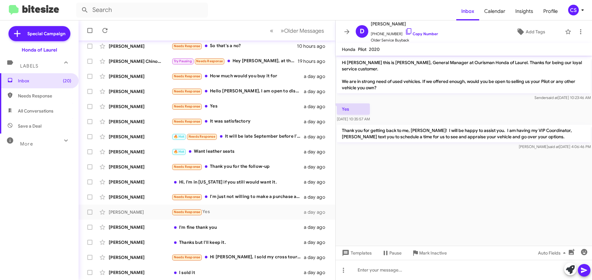
drag, startPoint x: 342, startPoint y: 130, endPoint x: 523, endPoint y: 137, distance: 181.4
click at [523, 137] on p "Thank you for getting back to me, [PERSON_NAME]! I will be happy to assist you.…" at bounding box center [464, 134] width 254 height 18
click at [472, 189] on cdk-virtual-scroll-viewport "Hi [PERSON_NAME] this is [PERSON_NAME], General Manager at Ourisman Honda of La…" at bounding box center [464, 151] width 256 height 190
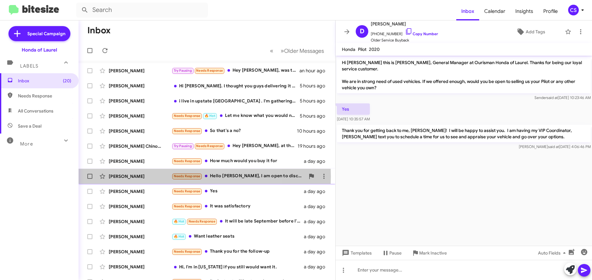
click at [148, 178] on div "[PERSON_NAME]" at bounding box center [140, 176] width 63 height 6
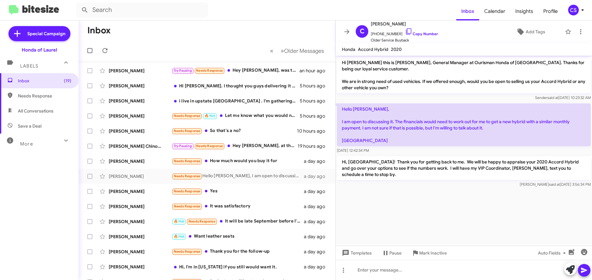
drag, startPoint x: 342, startPoint y: 162, endPoint x: 586, endPoint y: 169, distance: 243.9
click at [586, 169] on p "Hi, [GEOGRAPHIC_DATA]! Thank you for getting back to me. We will be happy to ap…" at bounding box center [464, 168] width 254 height 24
click at [378, 210] on cdk-virtual-scroll-viewport "Hi [PERSON_NAME] this is [PERSON_NAME], General Manager at Ourisman Honda of [G…" at bounding box center [464, 151] width 256 height 190
click at [45, 112] on span "All Conversations" at bounding box center [36, 111] width 36 height 6
type input "in:all-conversations"
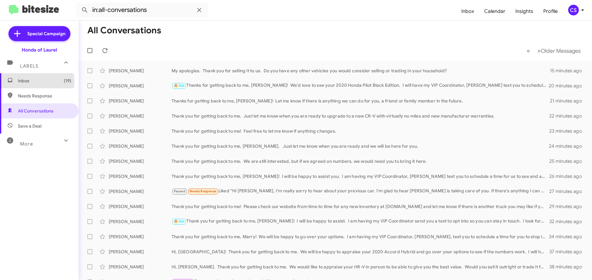
click at [26, 81] on span "Inbox (19)" at bounding box center [44, 81] width 53 height 6
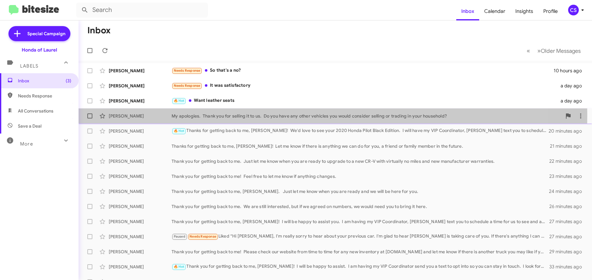
click at [128, 115] on div "[PERSON_NAME]" at bounding box center [140, 116] width 63 height 6
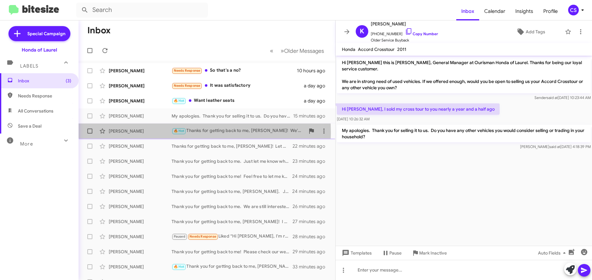
click at [128, 133] on div "[PERSON_NAME]" at bounding box center [140, 131] width 63 height 6
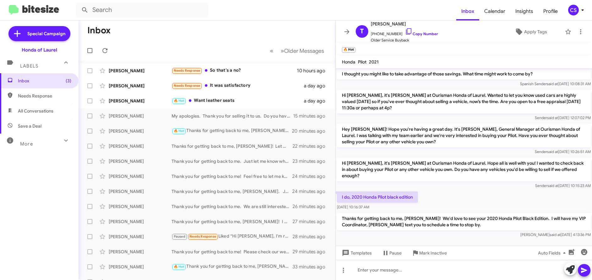
scroll to position [163, 0]
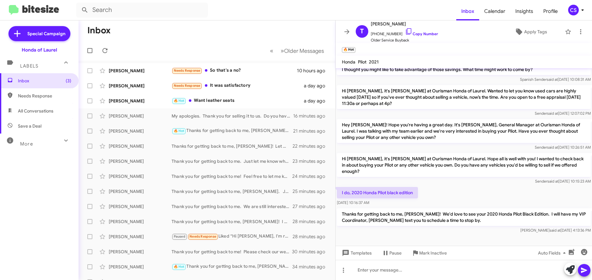
drag, startPoint x: 342, startPoint y: 208, endPoint x: 476, endPoint y: 213, distance: 134.2
click at [476, 213] on p "Thanks for getting back to me, [PERSON_NAME]! We'd love to see your 2020 Honda …" at bounding box center [464, 217] width 254 height 18
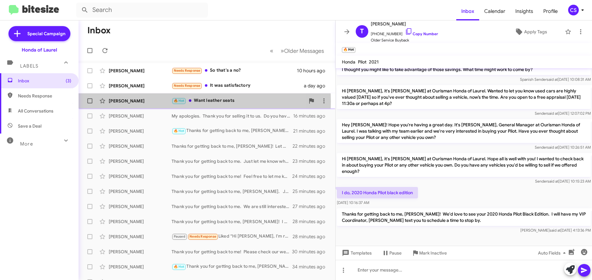
click at [120, 101] on div "[PERSON_NAME]" at bounding box center [140, 101] width 63 height 6
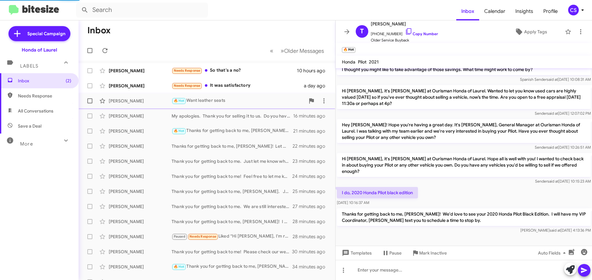
scroll to position [161, 0]
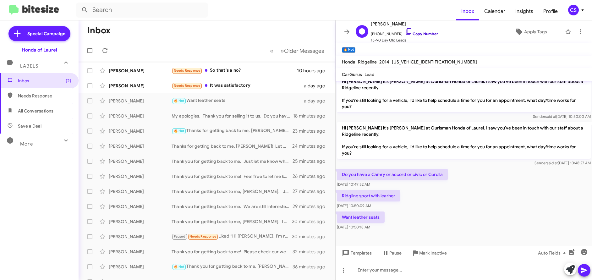
click at [425, 32] on link "Copy Number" at bounding box center [421, 33] width 33 height 5
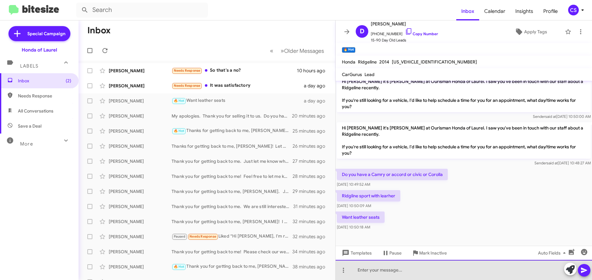
click at [358, 271] on div at bounding box center [464, 270] width 256 height 20
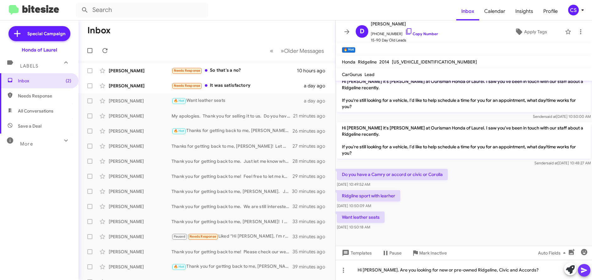
click at [585, 270] on icon at bounding box center [584, 270] width 8 height 8
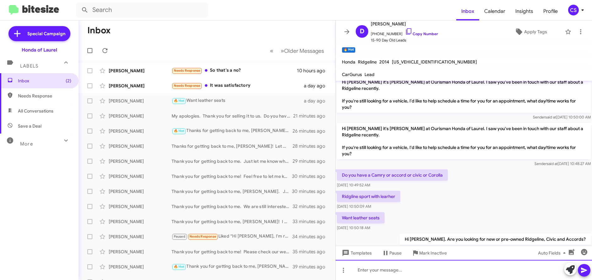
scroll to position [184, 0]
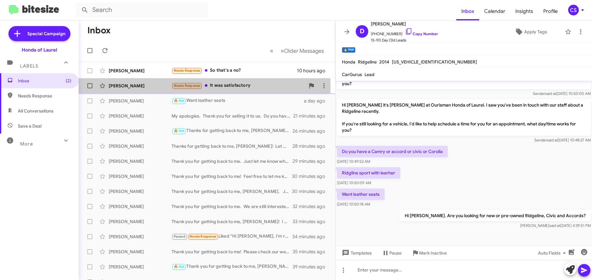
click at [118, 86] on div "[PERSON_NAME]" at bounding box center [140, 86] width 63 height 6
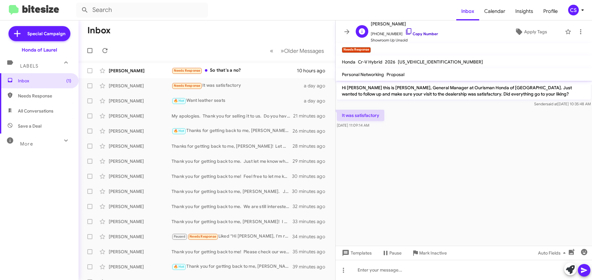
click at [425, 35] on link "Copy Number" at bounding box center [421, 33] width 33 height 5
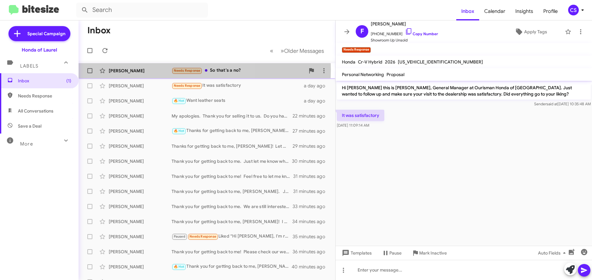
click at [133, 69] on div "[PERSON_NAME]" at bounding box center [140, 71] width 63 height 6
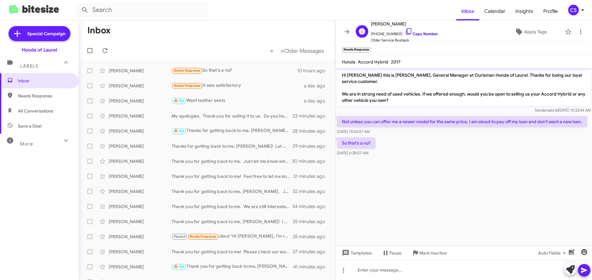
click at [419, 34] on link "Copy Number" at bounding box center [421, 33] width 33 height 5
click at [534, 33] on span "Apply Tags" at bounding box center [535, 31] width 23 height 11
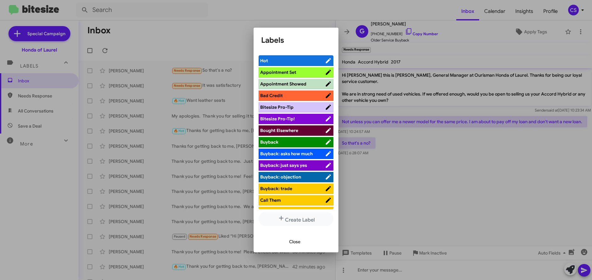
click at [490, 51] on div at bounding box center [296, 140] width 592 height 280
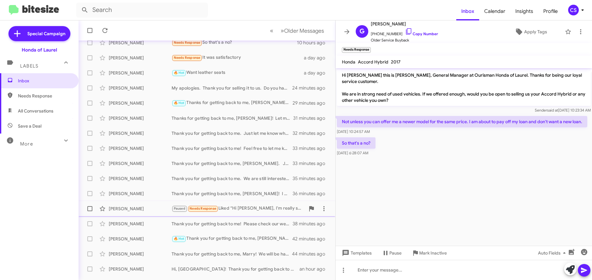
scroll to position [42, 0]
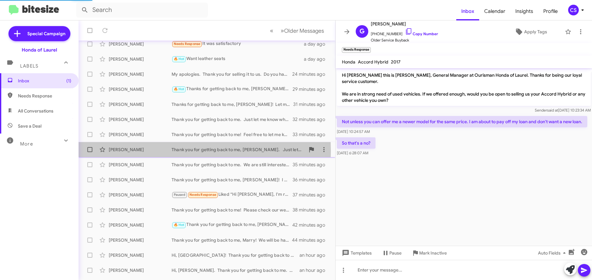
click at [128, 151] on div "[PERSON_NAME]" at bounding box center [140, 149] width 63 height 6
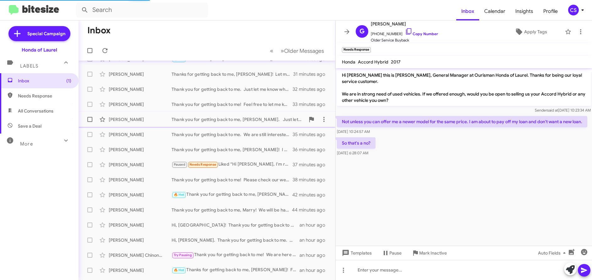
scroll to position [12, 0]
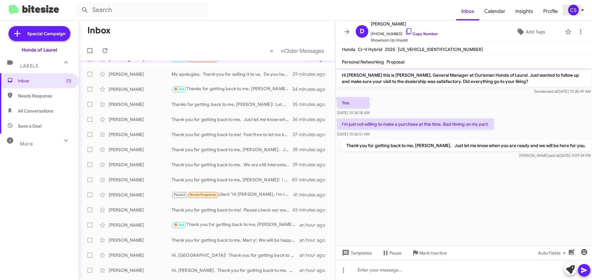
click at [582, 10] on icon at bounding box center [582, 10] width 2 height 2
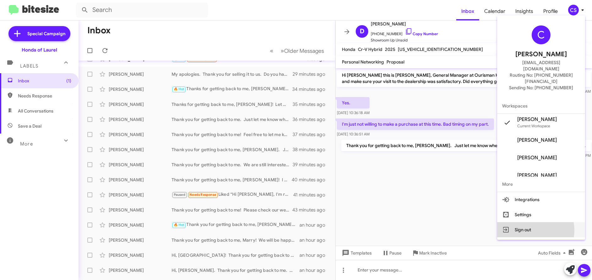
click at [539, 222] on button "Sign out" at bounding box center [541, 229] width 88 height 15
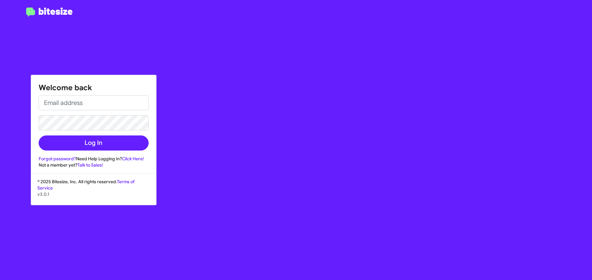
type input "[EMAIL_ADDRESS][DOMAIN_NAME]"
